Goal: Task Accomplishment & Management: Use online tool/utility

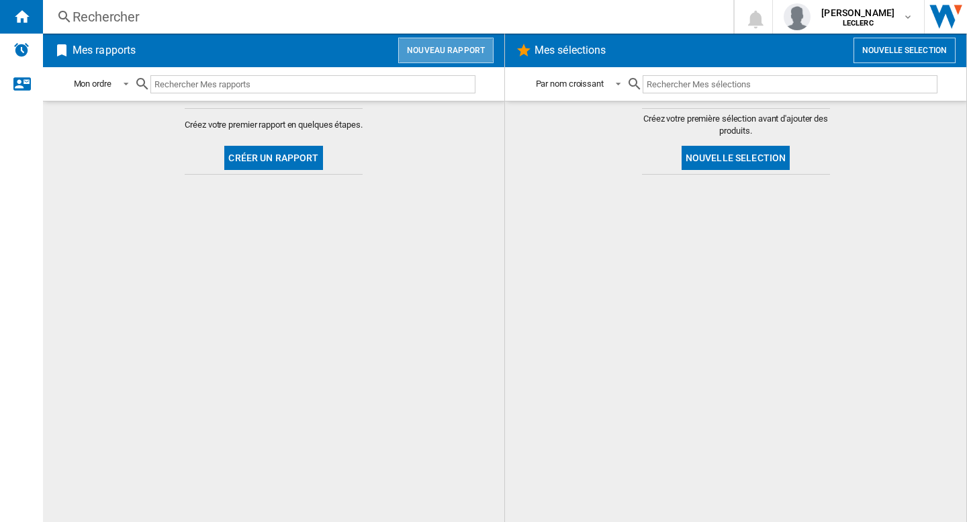
click at [447, 54] on button "Nouveau rapport" at bounding box center [445, 51] width 95 height 26
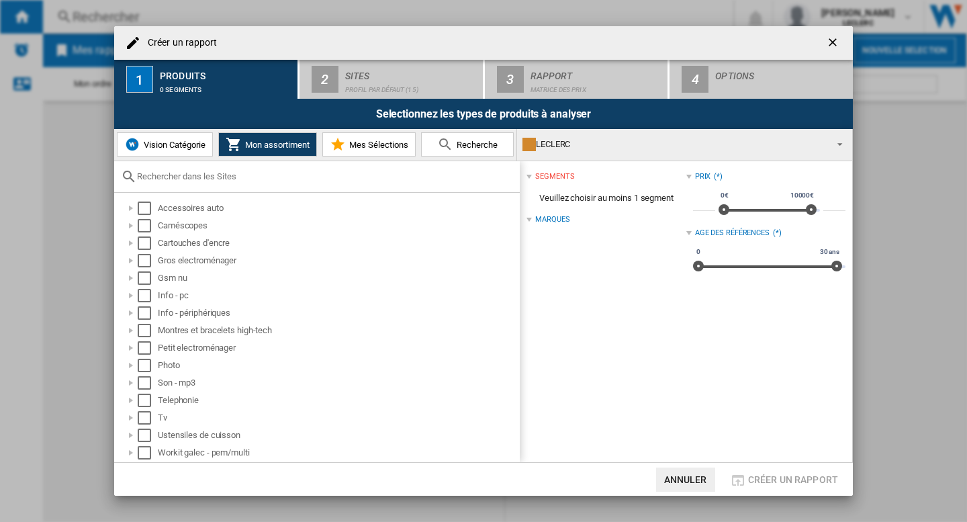
click at [729, 148] on div "LECLERC" at bounding box center [674, 144] width 303 height 19
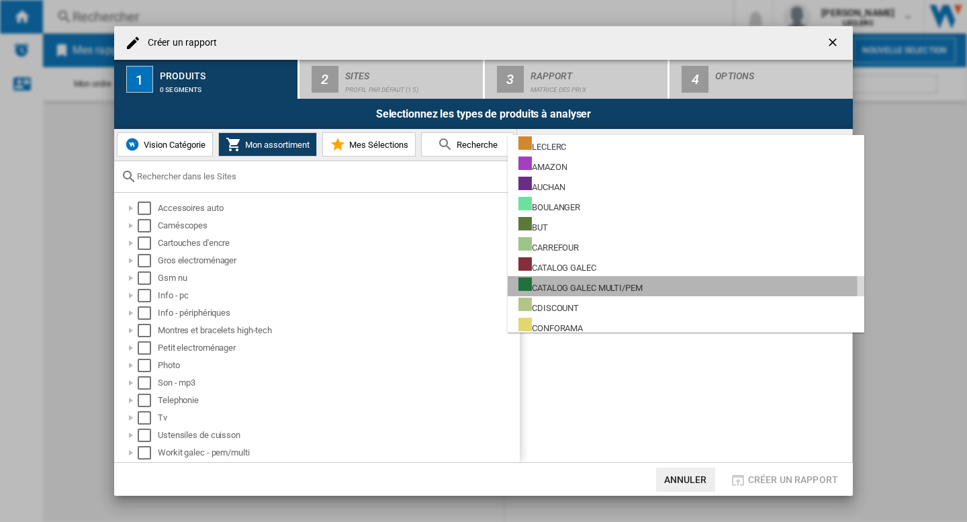
click at [603, 288] on div "CATALOG GALEC MULTI/PEM" at bounding box center [581, 285] width 124 height 17
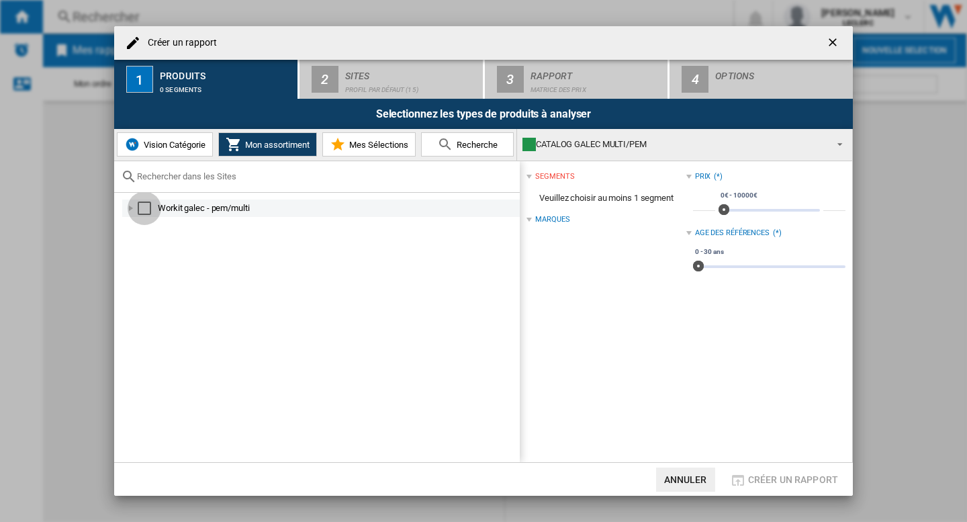
click at [148, 206] on div "Select" at bounding box center [144, 208] width 13 height 13
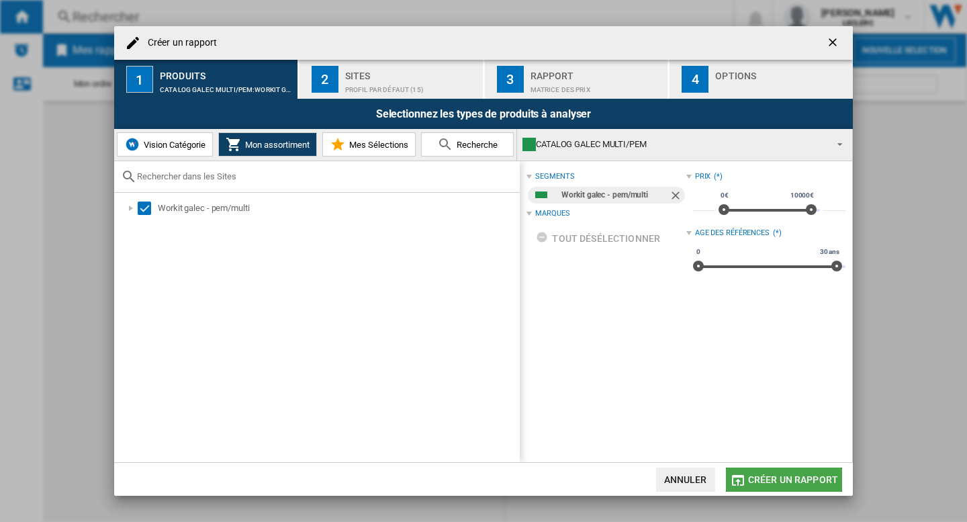
click at [746, 483] on md-icon "button" at bounding box center [738, 480] width 16 height 16
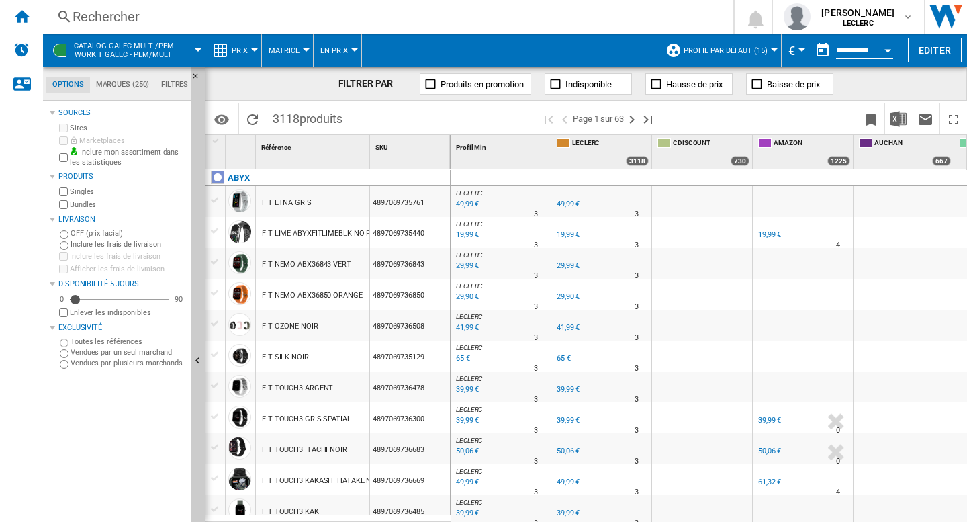
scroll to position [0, 699]
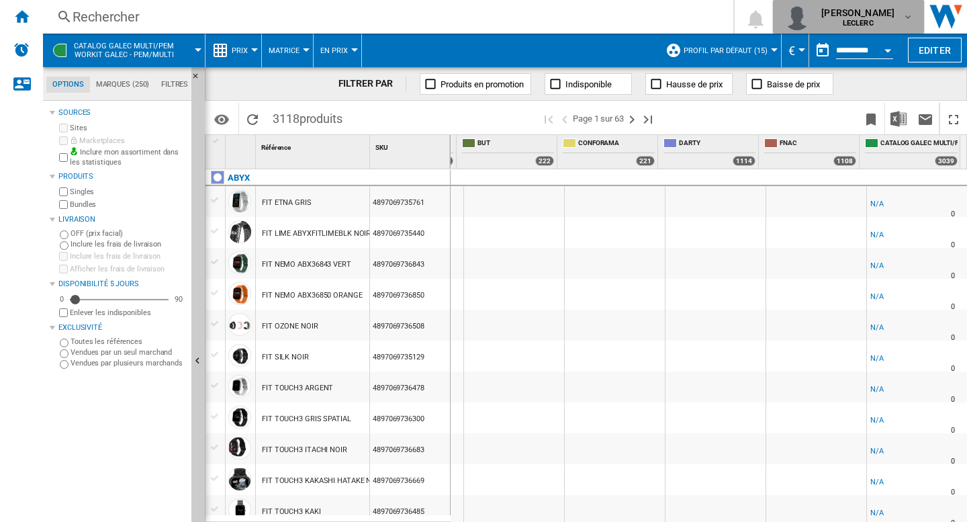
click at [873, 20] on b "LECLERC" at bounding box center [858, 23] width 31 height 9
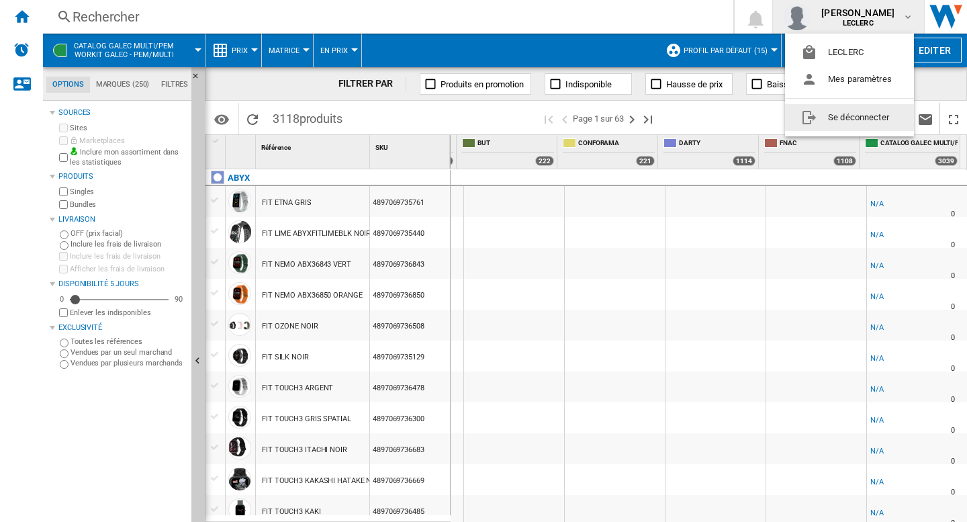
click at [830, 124] on button "Se déconnecter" at bounding box center [849, 117] width 129 height 27
